Goal: Transaction & Acquisition: Purchase product/service

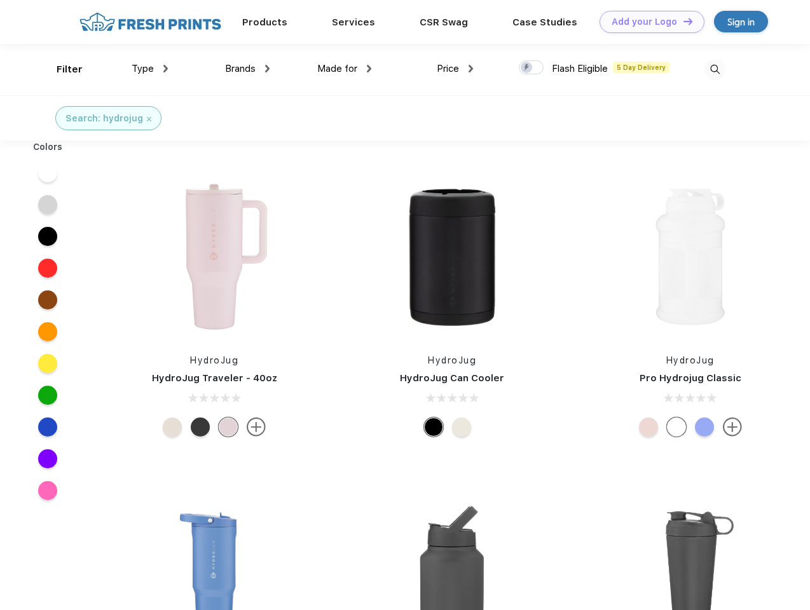
scroll to position [1, 0]
click at [647, 22] on link "Add your Logo Design Tool" at bounding box center [651, 22] width 105 height 22
click at [0, 0] on div "Design Tool" at bounding box center [0, 0] width 0 height 0
click at [682, 21] on link "Add your Logo Design Tool" at bounding box center [651, 22] width 105 height 22
click at [61, 69] on div "Filter" at bounding box center [70, 69] width 26 height 15
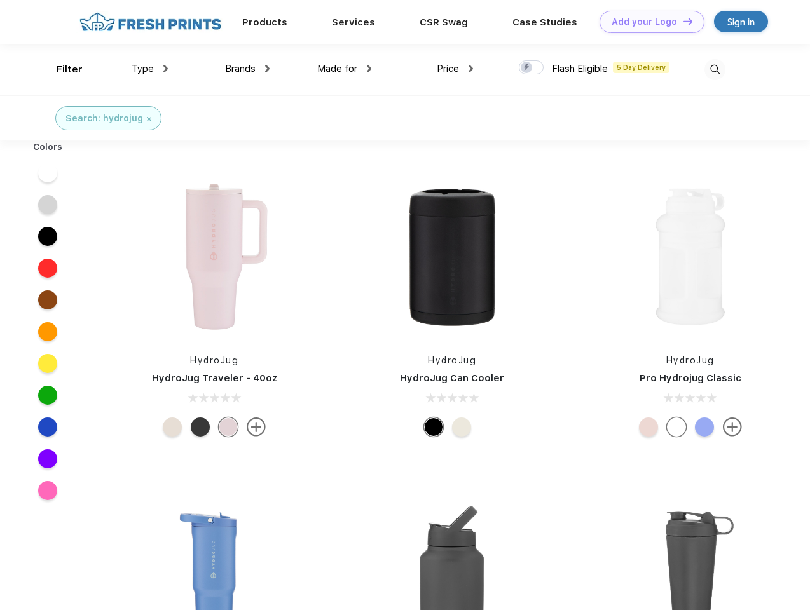
click at [150, 69] on span "Type" at bounding box center [143, 68] width 22 height 11
click at [247, 69] on span "Brands" at bounding box center [240, 68] width 31 height 11
click at [344, 69] on span "Made for" at bounding box center [337, 68] width 40 height 11
click at [455, 69] on span "Price" at bounding box center [448, 68] width 22 height 11
click at [531, 68] on div at bounding box center [531, 67] width 25 height 14
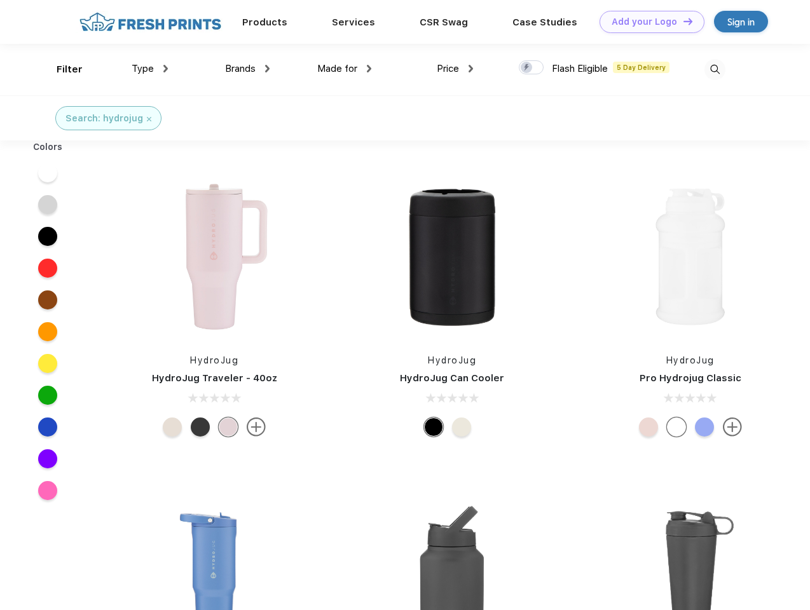
click at [527, 68] on input "checkbox" at bounding box center [523, 64] width 8 height 8
click at [714, 69] on img at bounding box center [714, 69] width 21 height 21
